Goal: Transaction & Acquisition: Purchase product/service

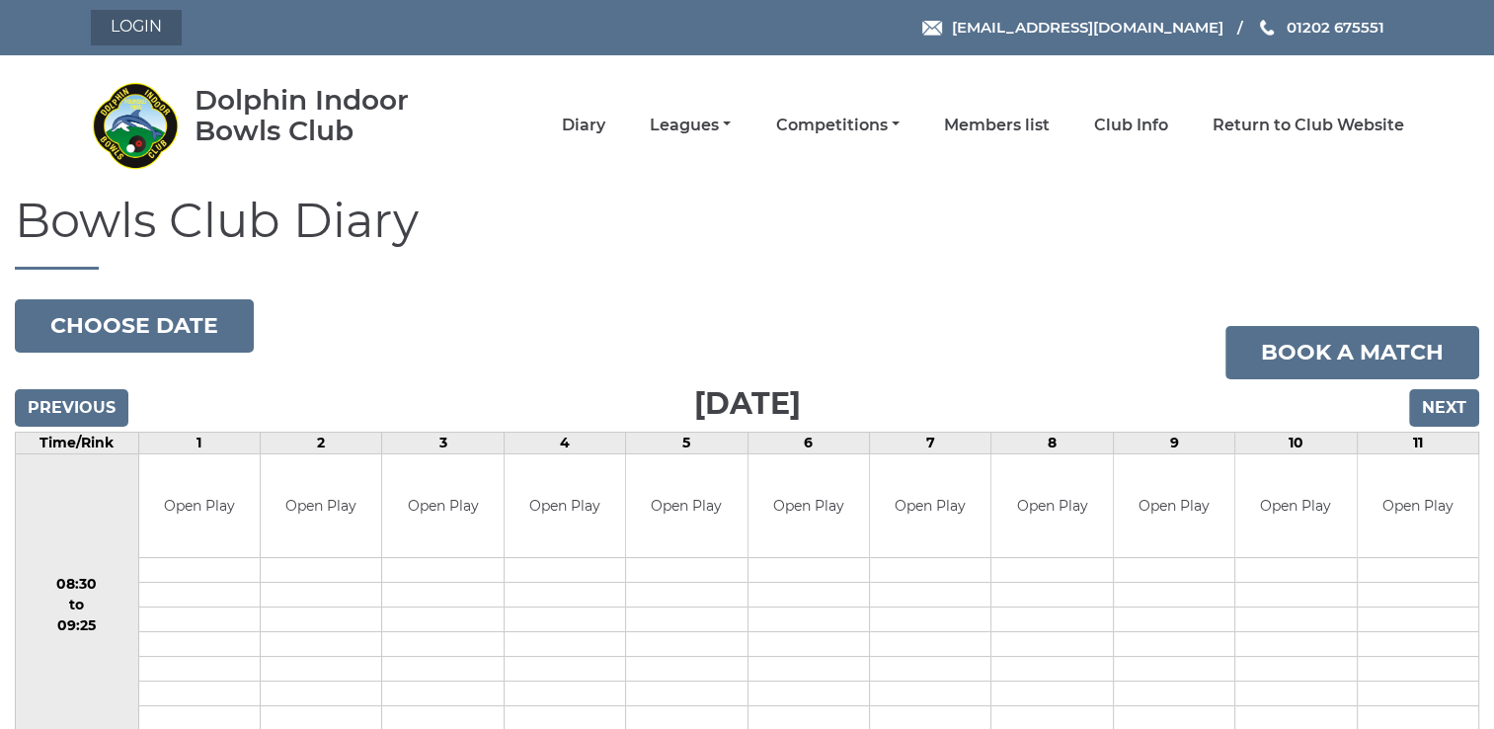
click at [143, 30] on link "Login" at bounding box center [136, 28] width 91 height 36
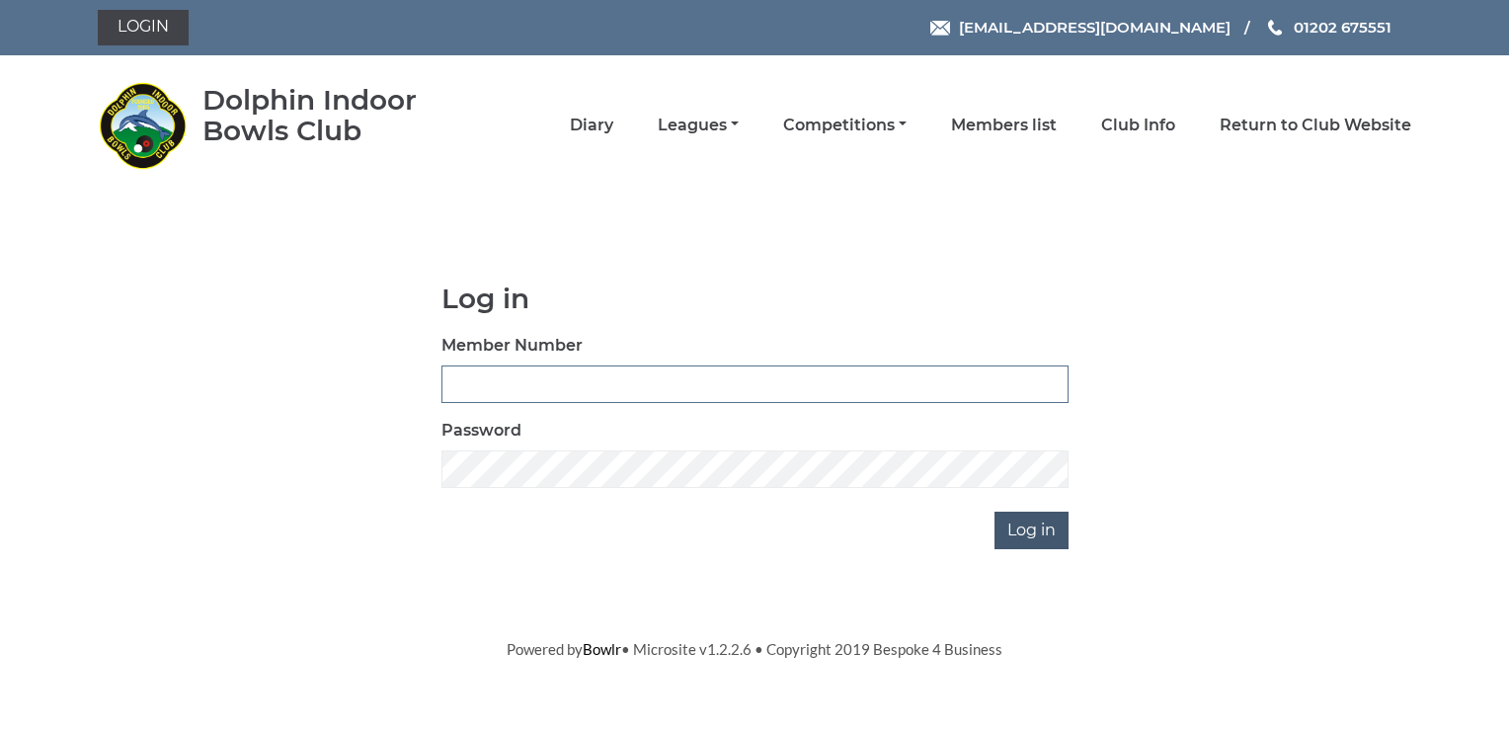
type input "2400"
click at [1030, 531] on input "Log in" at bounding box center [1031, 530] width 74 height 38
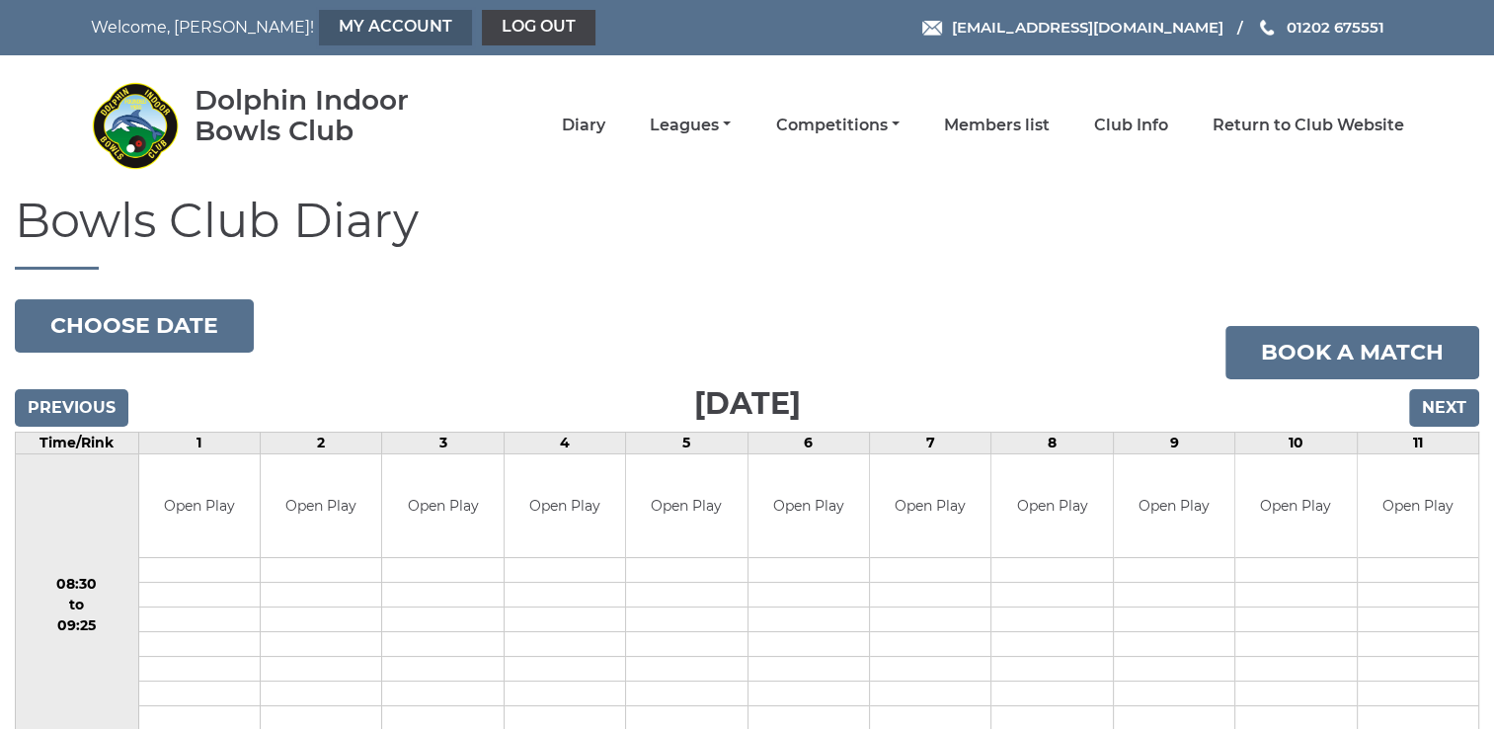
click at [319, 30] on link "My Account" at bounding box center [395, 28] width 153 height 36
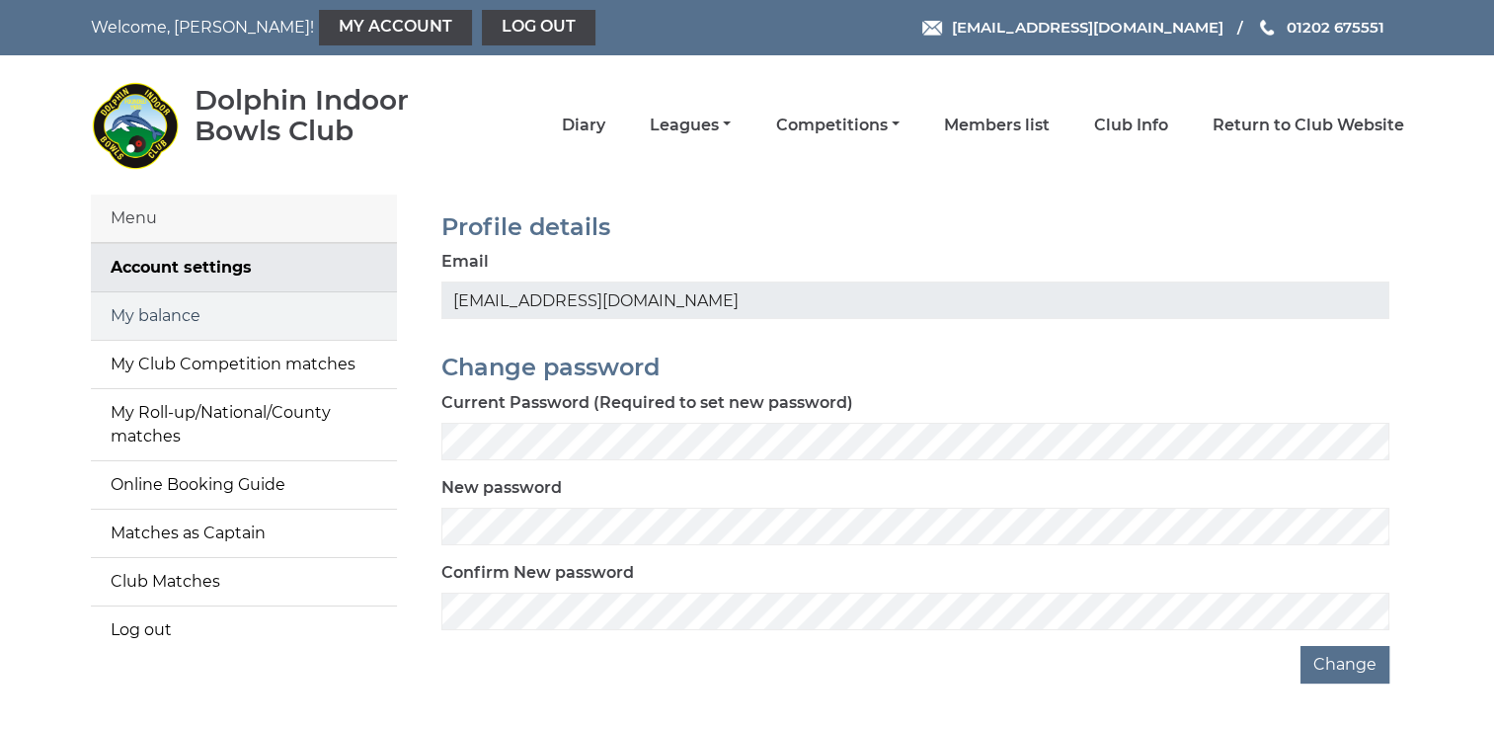
click at [209, 318] on link "My balance" at bounding box center [244, 315] width 306 height 47
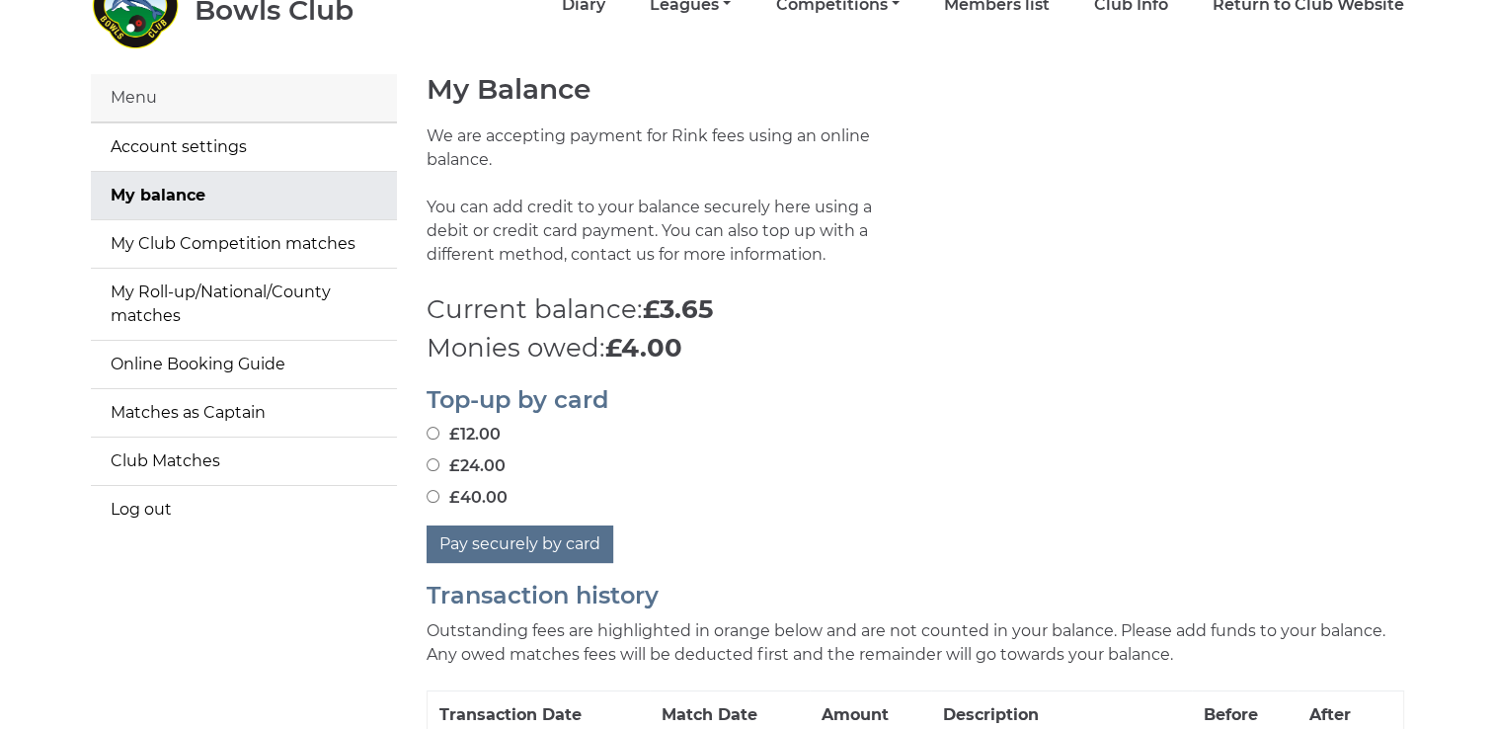
scroll to position [197, 0]
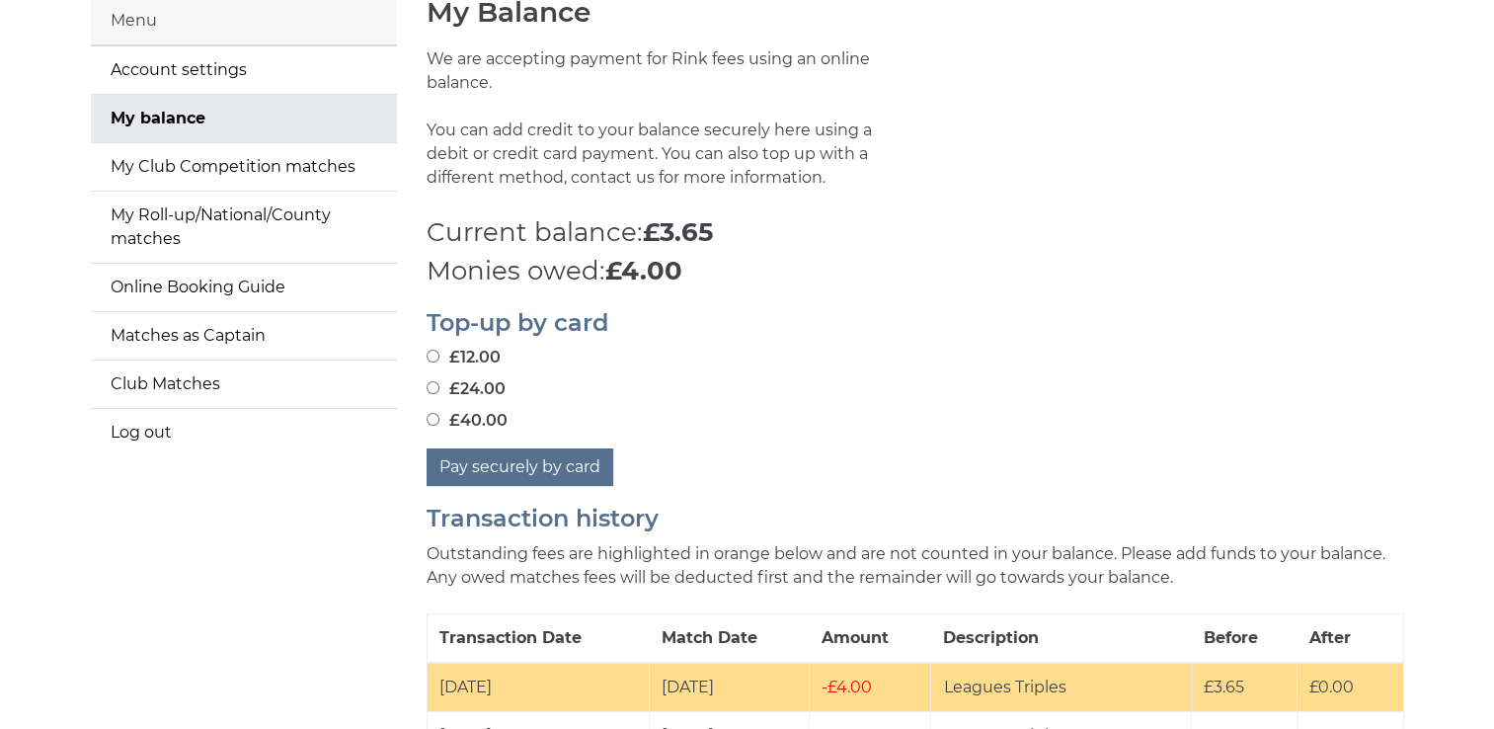
click at [431, 390] on input "£24.00" at bounding box center [433, 387] width 13 height 13
radio input "true"
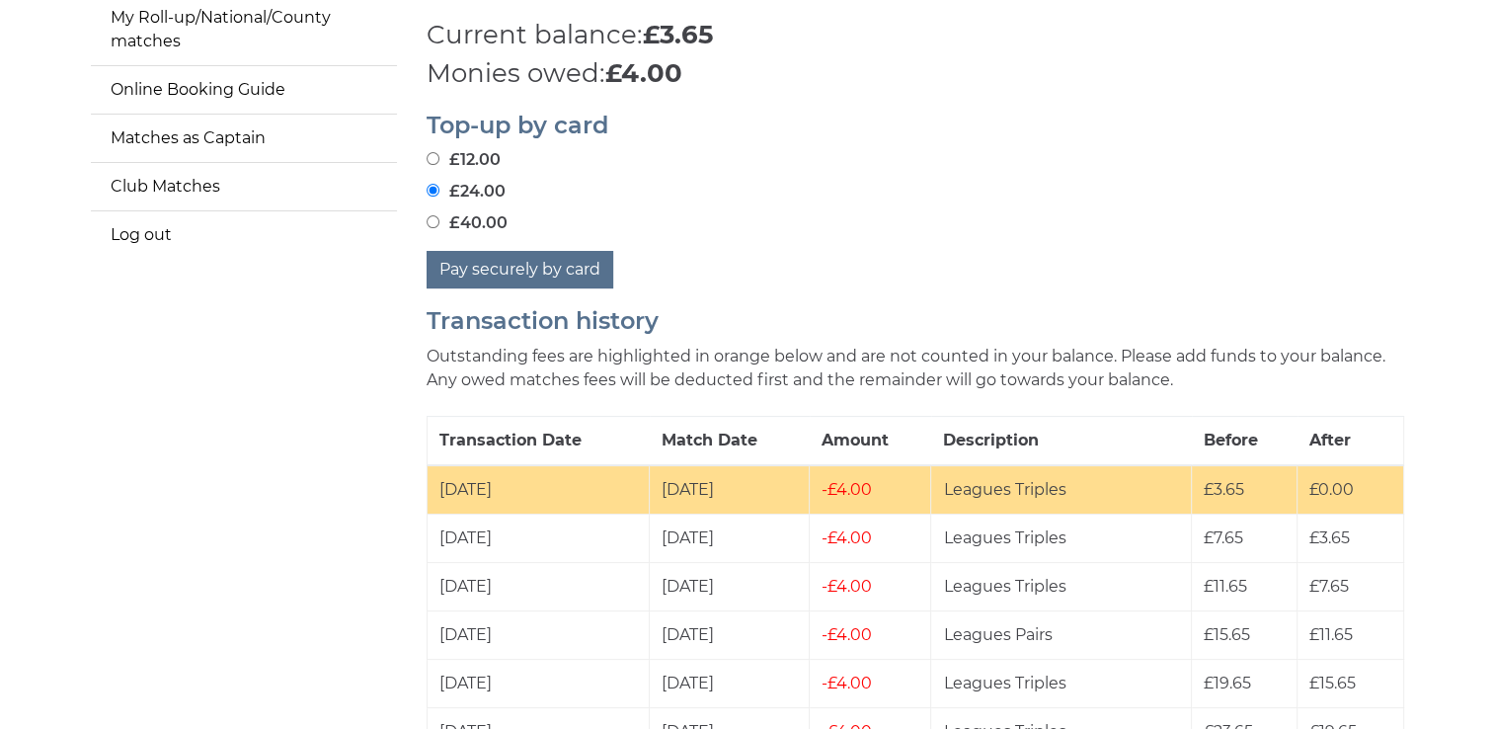
scroll to position [494, 0]
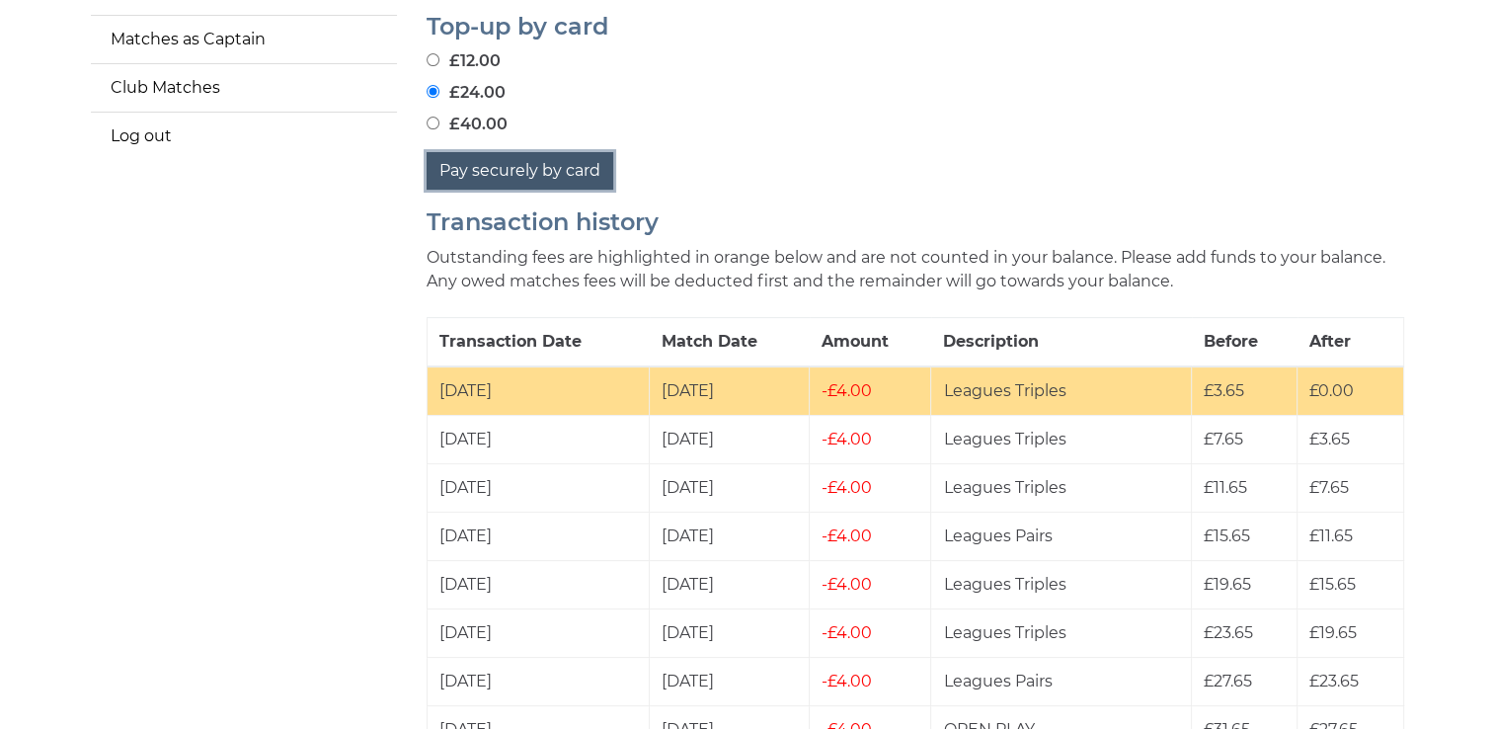
click at [572, 183] on button "Pay securely by card" at bounding box center [520, 171] width 187 height 38
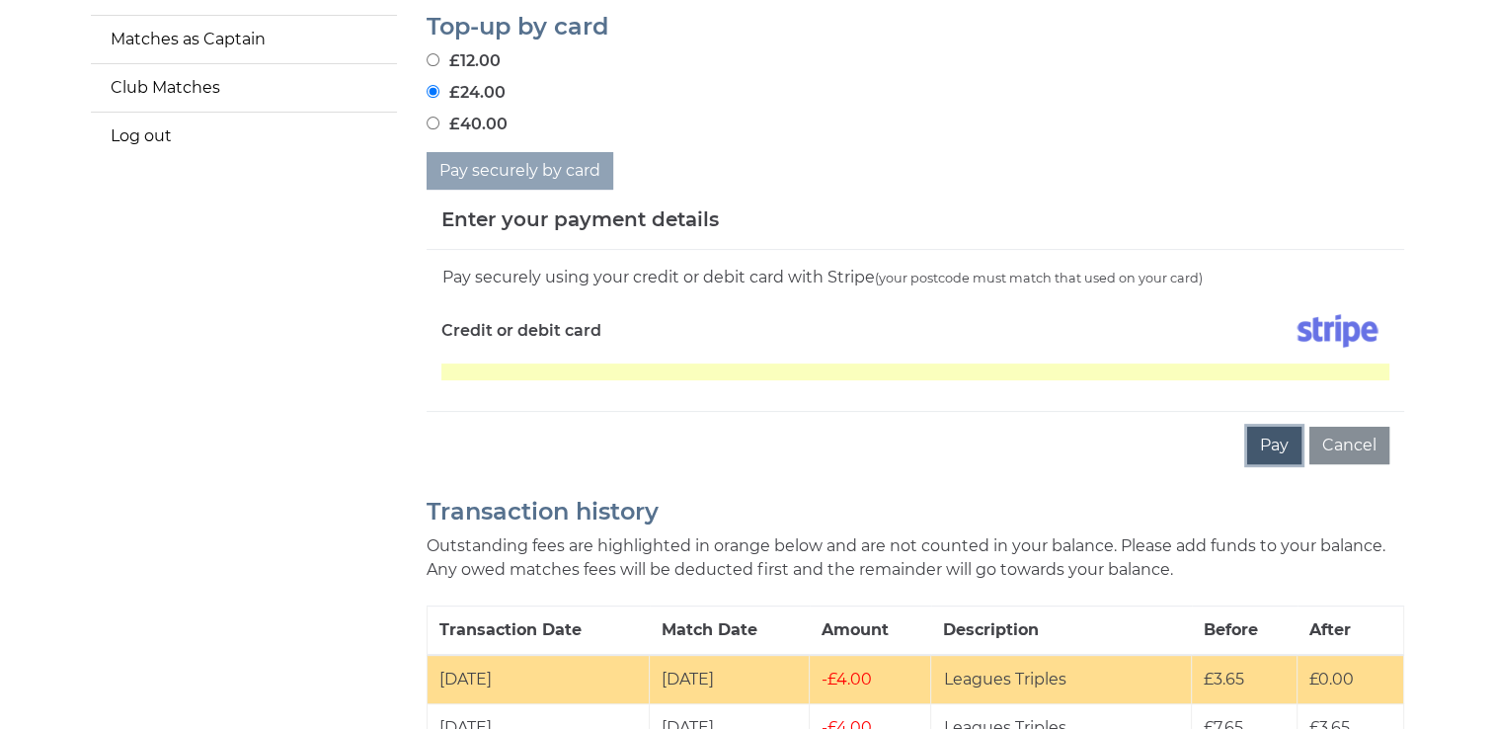
click at [1284, 444] on button "Pay" at bounding box center [1274, 446] width 54 height 38
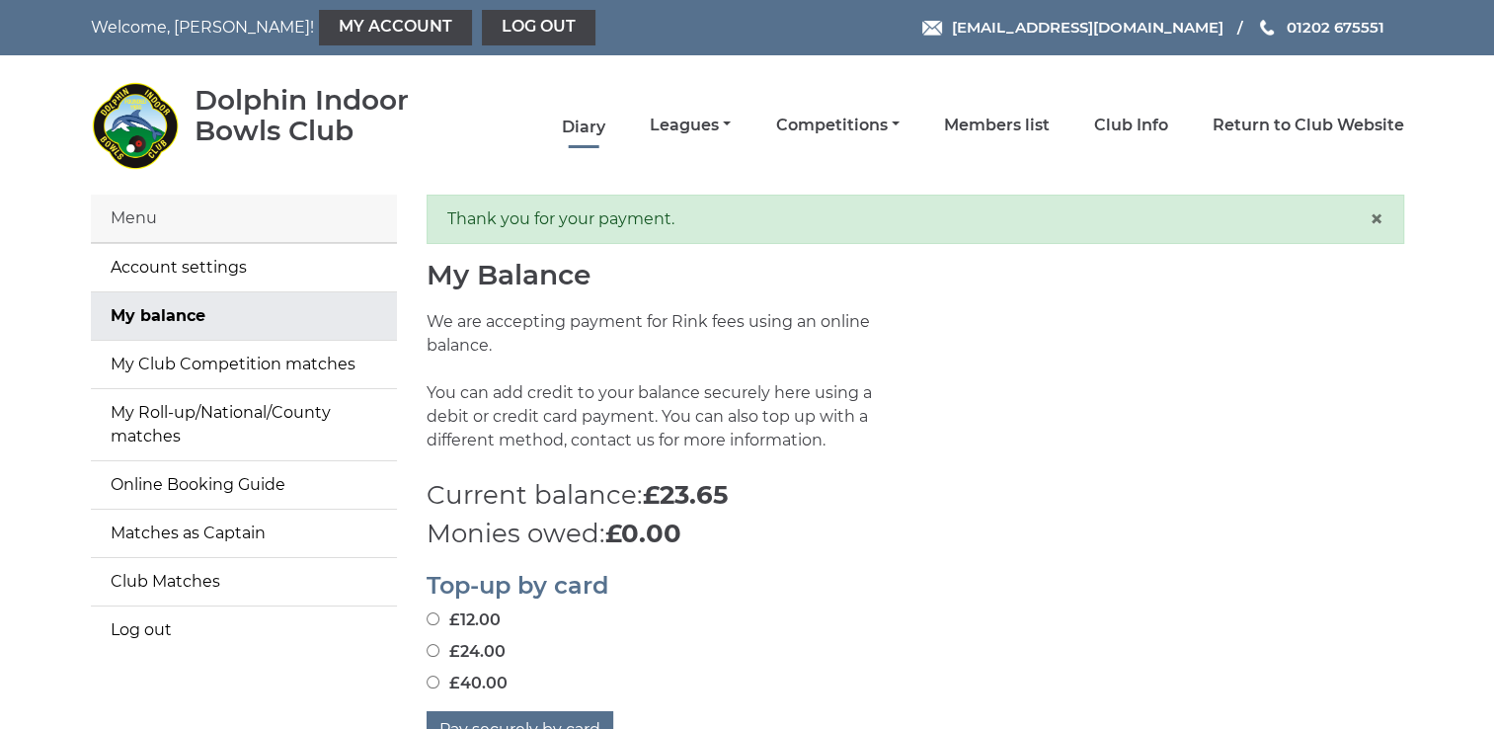
click at [582, 133] on link "Diary" at bounding box center [583, 128] width 43 height 22
